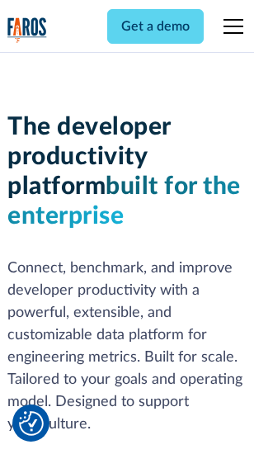
scroll to position [248, 0]
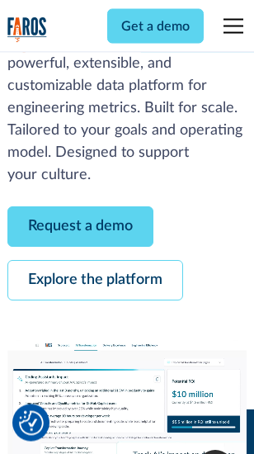
click at [81, 228] on link "Request a demo" at bounding box center [80, 227] width 146 height 40
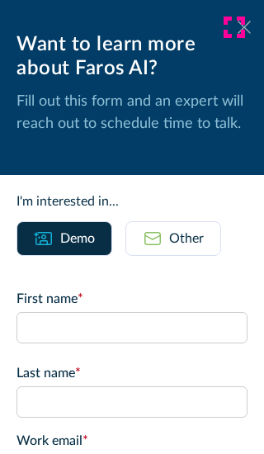
click at [238, 27] on icon at bounding box center [244, 27] width 13 height 12
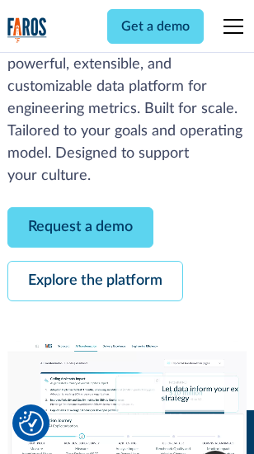
scroll to position [302, 0]
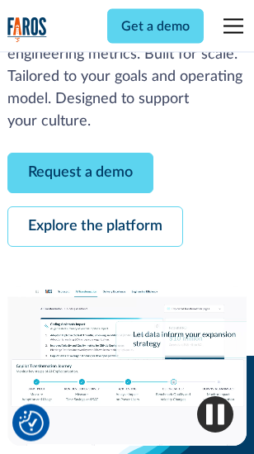
click at [95, 228] on link "Explore the platform" at bounding box center [95, 227] width 176 height 40
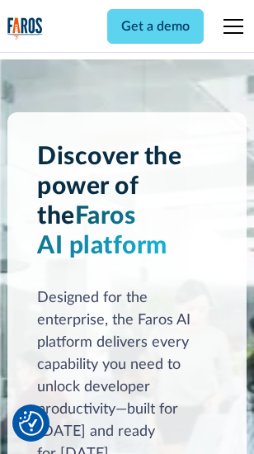
scroll to position [12580, 0]
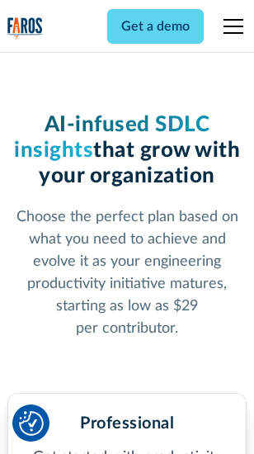
scroll to position [2623, 0]
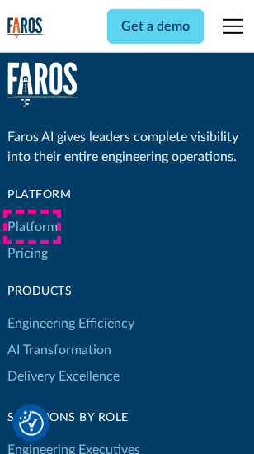
click at [32, 227] on link "Platform" at bounding box center [32, 227] width 50 height 26
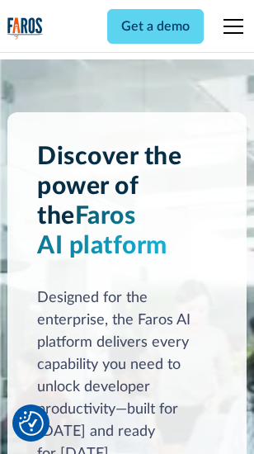
scroll to position [13110, 0]
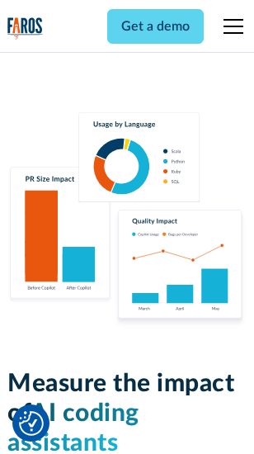
scroll to position [10311, 0]
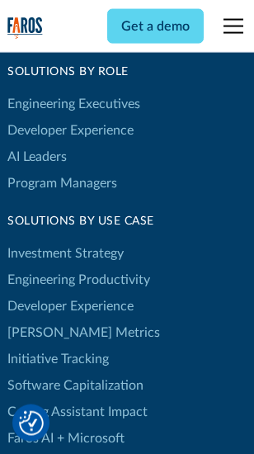
click at [50, 319] on link "[PERSON_NAME] Metrics" at bounding box center [83, 332] width 153 height 26
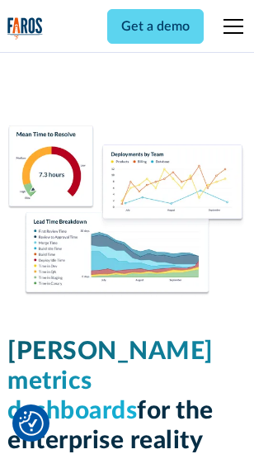
scroll to position [7315, 0]
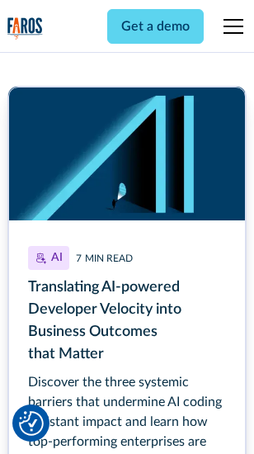
scroll to position [7479, 0]
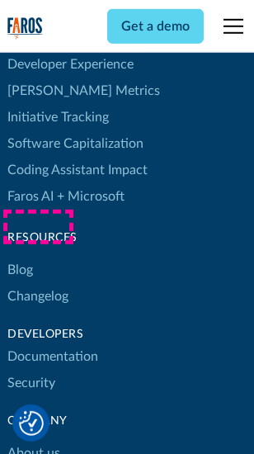
click at [38, 283] on link "Changelog" at bounding box center [37, 296] width 61 height 26
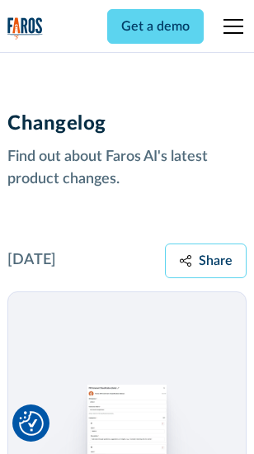
scroll to position [20247, 0]
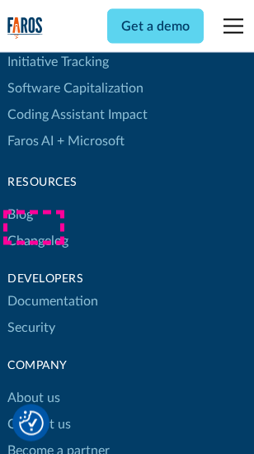
click at [33, 385] on link "About us" at bounding box center [33, 398] width 53 height 26
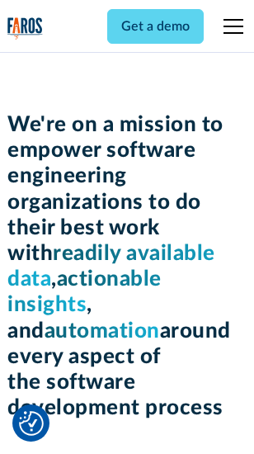
scroll to position [5715, 0]
